Goal: Task Accomplishment & Management: Use online tool/utility

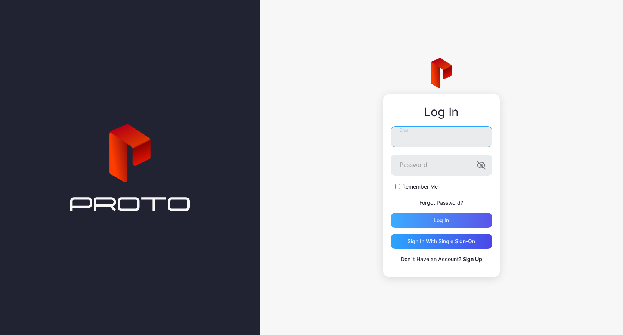
type input "**********"
click at [441, 215] on div "Log in" at bounding box center [442, 220] width 102 height 15
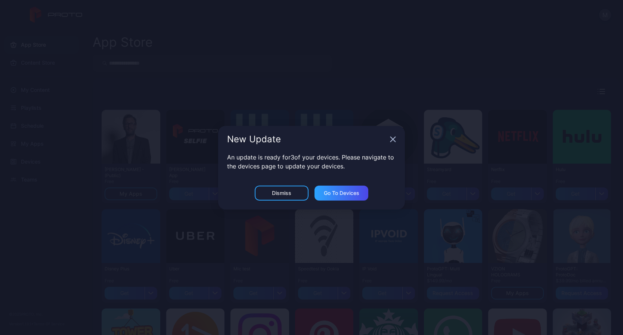
click at [393, 140] on icon "button" at bounding box center [393, 139] width 6 height 6
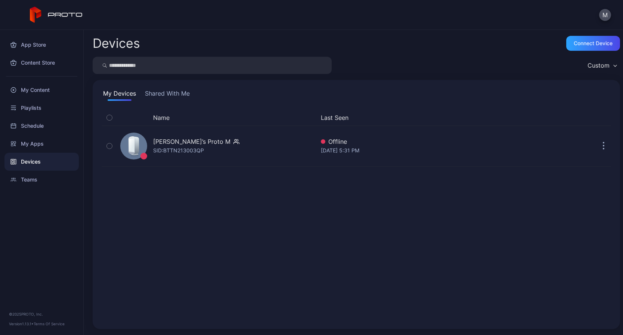
click at [162, 96] on button "Shared With Me" at bounding box center [167, 95] width 48 height 12
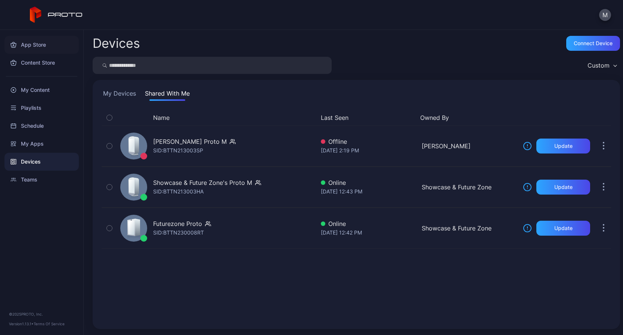
click at [42, 48] on div "App Store" at bounding box center [41, 45] width 74 height 18
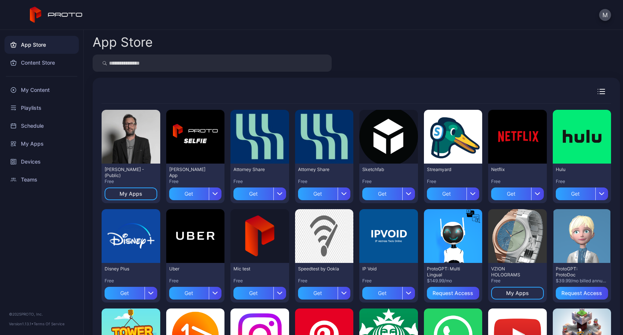
click at [132, 170] on div "[PERSON_NAME] - (Public)" at bounding box center [125, 173] width 41 height 12
click at [131, 198] on div "My Apps" at bounding box center [131, 193] width 53 height 13
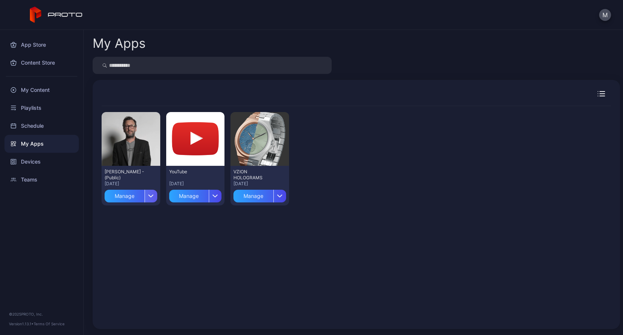
click at [147, 196] on div "button" at bounding box center [150, 196] width 13 height 13
click at [34, 47] on div "App Store" at bounding box center [41, 45] width 74 height 18
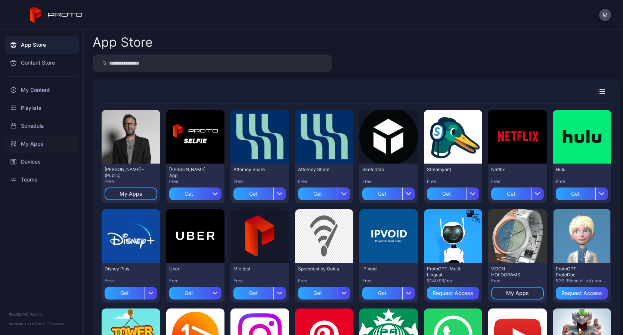
click at [44, 145] on div "My Apps" at bounding box center [41, 144] width 74 height 18
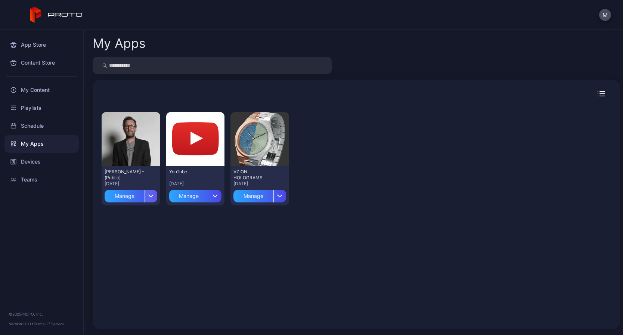
click at [152, 201] on div "button" at bounding box center [150, 196] width 13 height 13
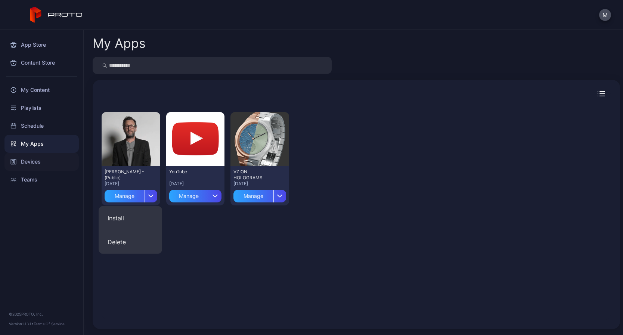
click at [37, 159] on div "Devices" at bounding box center [41, 162] width 74 height 18
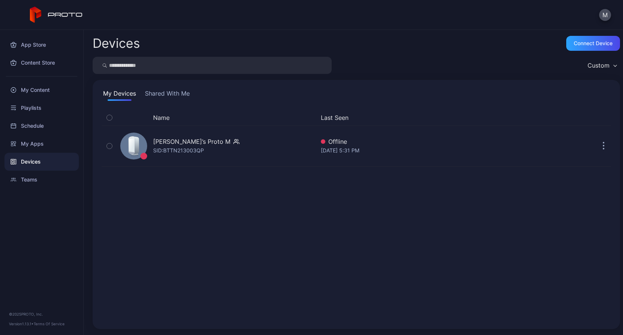
click at [159, 101] on div "My Devices Shared With Me Name Last Seen [PERSON_NAME]’s Proto M SID: BTTN21300…" at bounding box center [356, 204] width 527 height 249
click at [159, 96] on button "Shared With Me" at bounding box center [167, 95] width 48 height 12
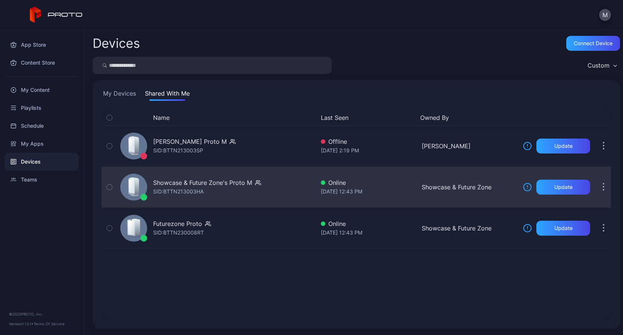
click at [234, 188] on div "Showcase & Future Zone's Proto M SID: BTTN213003HA" at bounding box center [207, 187] width 108 height 18
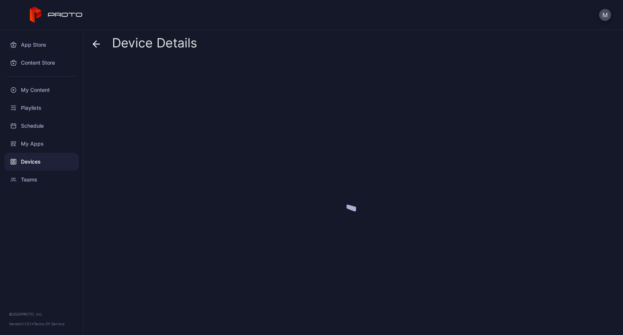
click at [234, 188] on div at bounding box center [356, 194] width 527 height 269
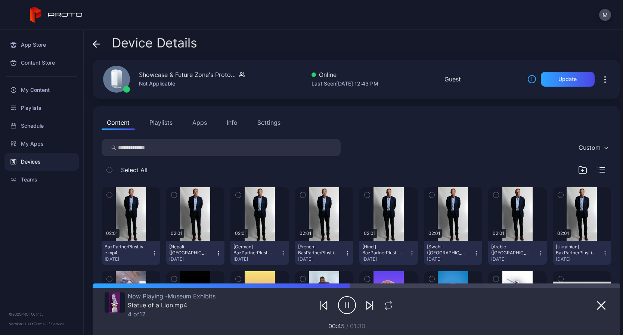
click at [193, 121] on button "Apps" at bounding box center [199, 122] width 25 height 15
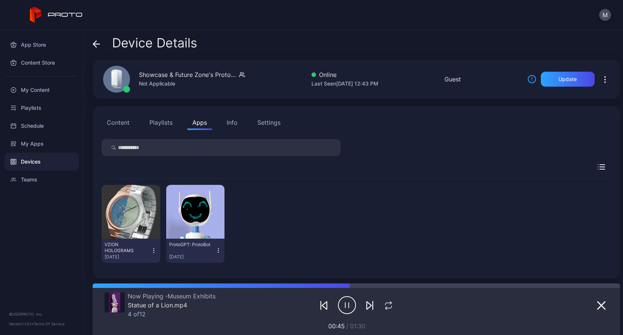
scroll to position [1, 0]
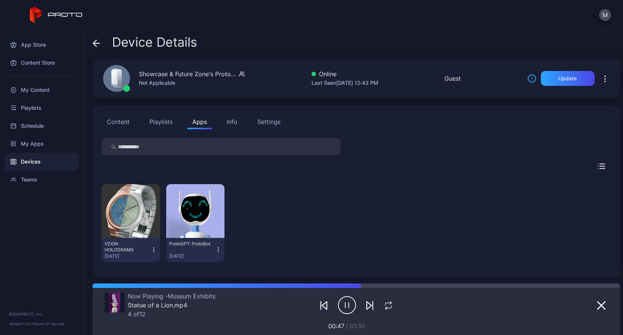
click at [181, 152] on input "search" at bounding box center [221, 146] width 239 height 17
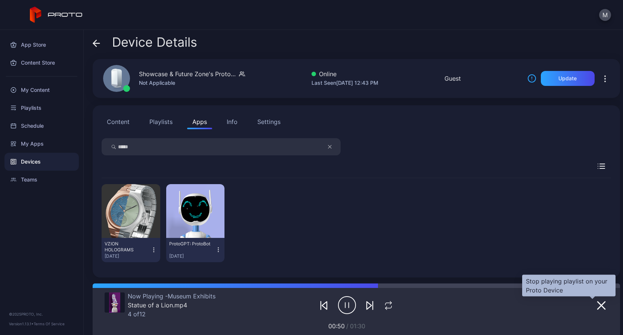
type input "*****"
click at [597, 308] on icon "button" at bounding box center [601, 305] width 9 height 9
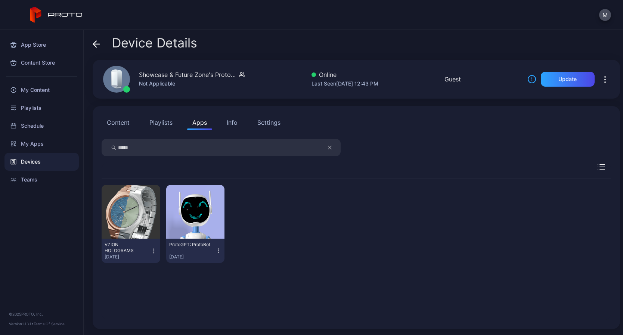
scroll to position [0, 0]
click at [57, 92] on div "My Content" at bounding box center [41, 90] width 74 height 18
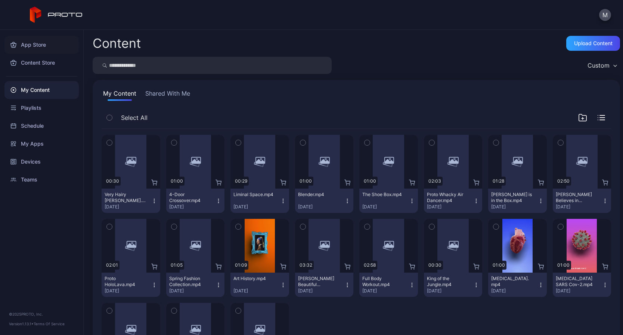
click at [37, 43] on div "App Store" at bounding box center [41, 45] width 74 height 18
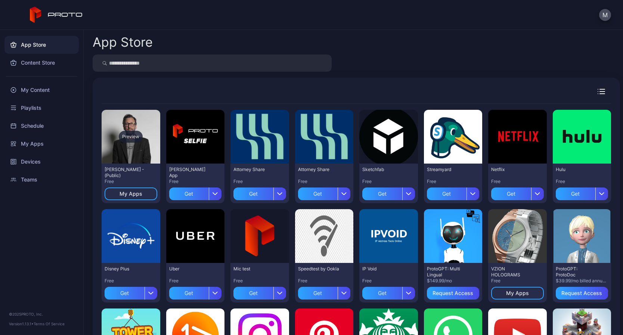
click at [138, 157] on div "Preview" at bounding box center [131, 137] width 59 height 54
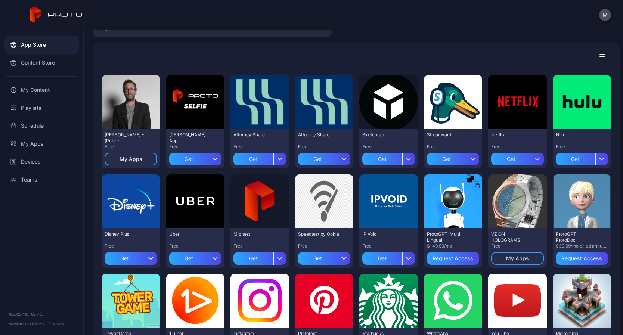
scroll to position [47, 0]
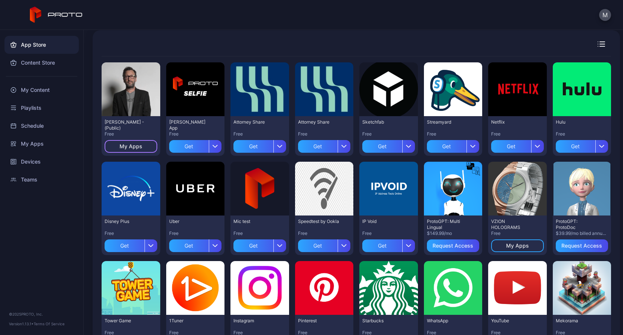
click at [130, 142] on div "My Apps" at bounding box center [131, 146] width 53 height 13
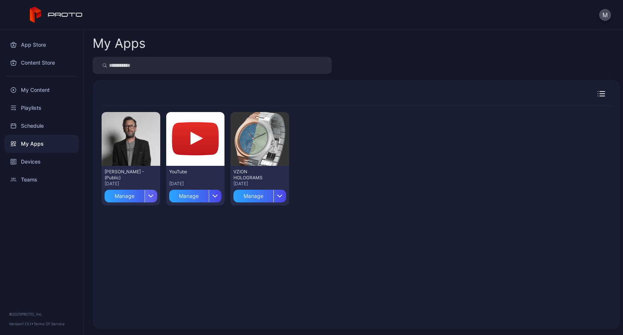
click at [153, 192] on div "button" at bounding box center [150, 196] width 13 height 13
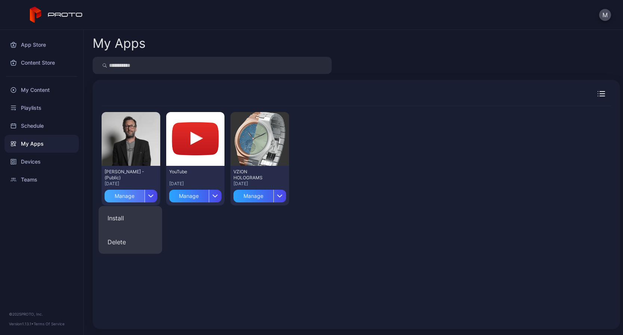
click at [133, 194] on div "Manage" at bounding box center [125, 196] width 40 height 13
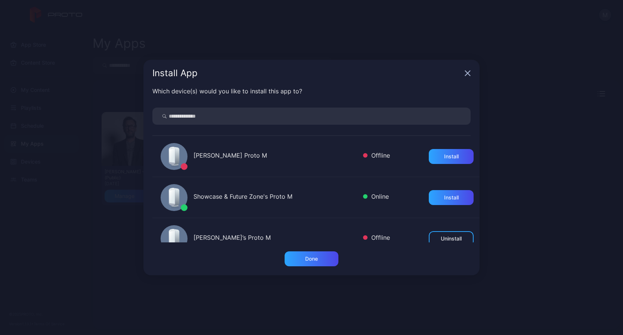
scroll to position [58, 0]
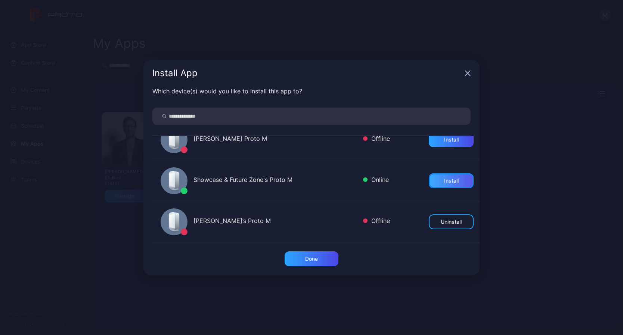
click at [438, 184] on div "Install" at bounding box center [451, 180] width 45 height 15
